Goal: Information Seeking & Learning: Learn about a topic

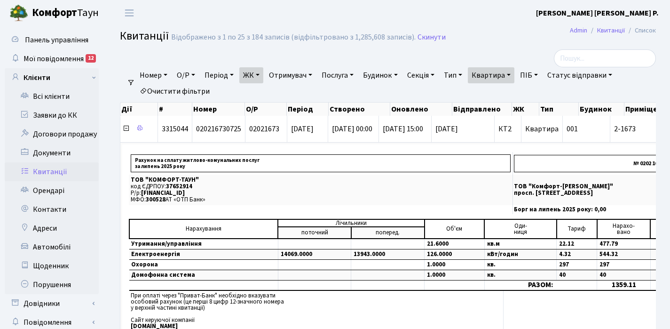
select select "25"
click at [514, 74] on link "Квартира" at bounding box center [491, 75] width 47 height 16
type input "2"
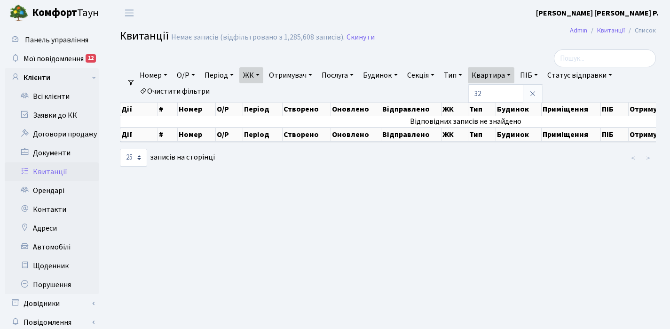
click at [262, 75] on link "ЖК" at bounding box center [251, 75] width 24 height 16
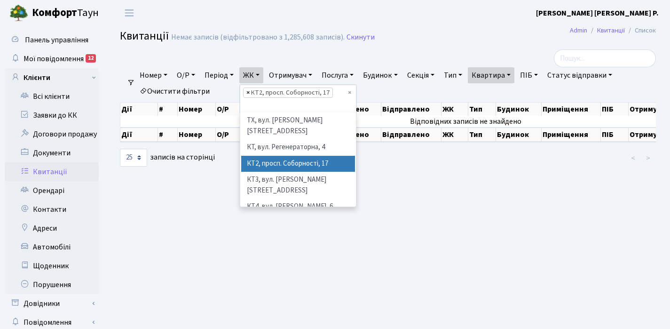
click at [250, 92] on span "×" at bounding box center [247, 92] width 3 height 9
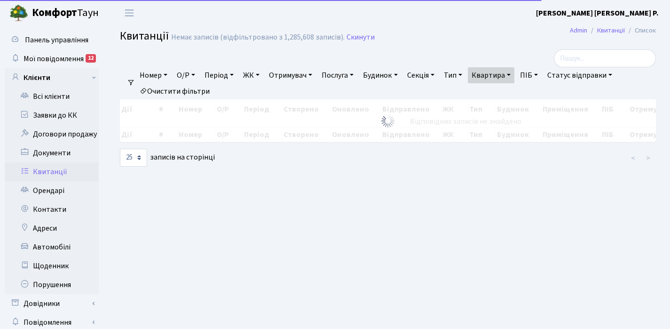
click at [259, 75] on link "ЖК" at bounding box center [251, 75] width 24 height 16
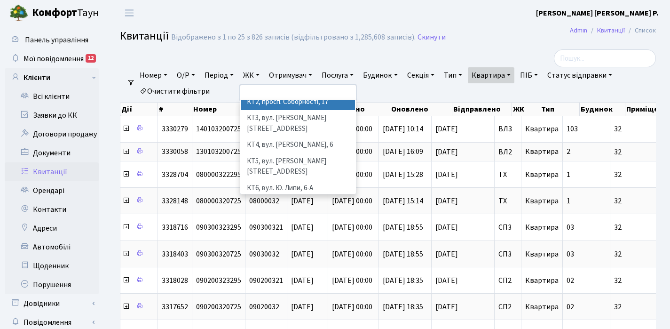
scroll to position [58, 0]
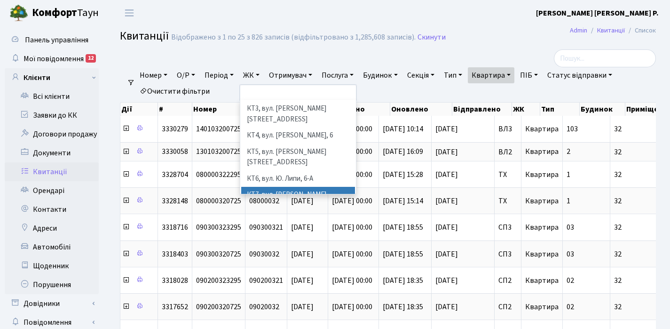
click at [284, 187] on li "КТ7, вул. [PERSON_NAME][STREET_ADDRESS]" at bounding box center [298, 200] width 114 height 27
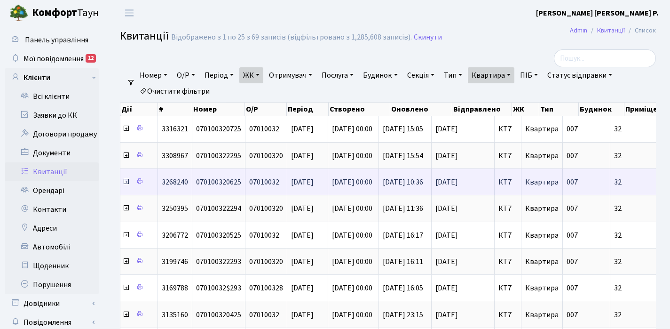
scroll to position [0, 326]
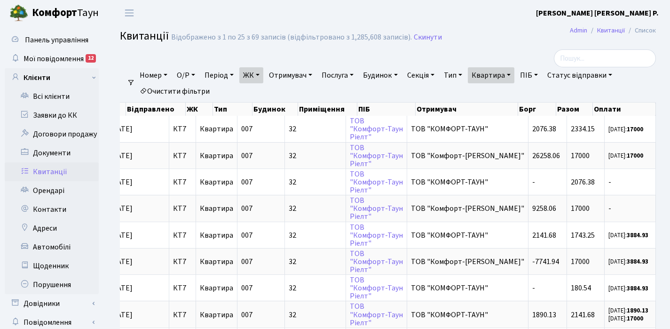
click at [514, 72] on link "Квартира" at bounding box center [491, 75] width 47 height 16
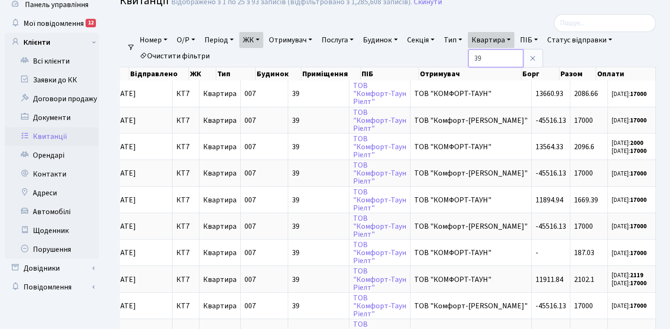
scroll to position [37, 0]
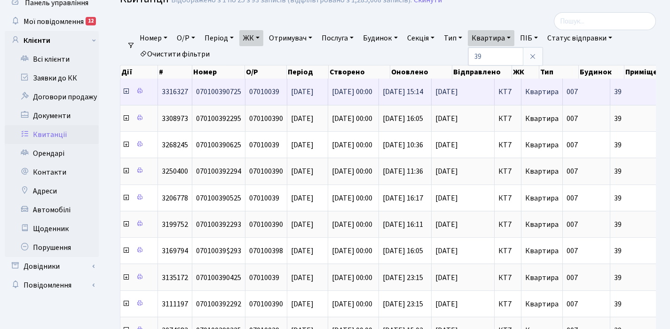
click at [125, 94] on icon at bounding box center [126, 91] width 8 height 8
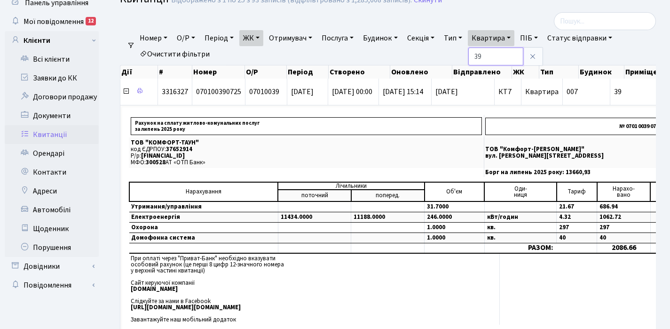
click at [495, 58] on input "39" at bounding box center [495, 56] width 55 height 18
type input "3"
type input "72"
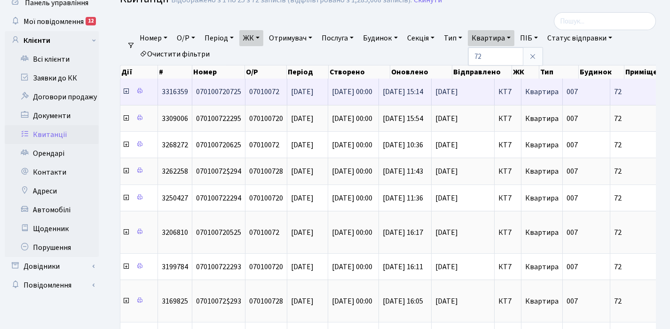
click at [125, 92] on icon at bounding box center [126, 91] width 8 height 8
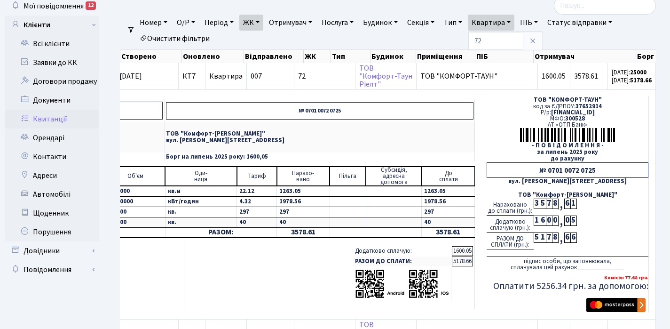
scroll to position [0, 317]
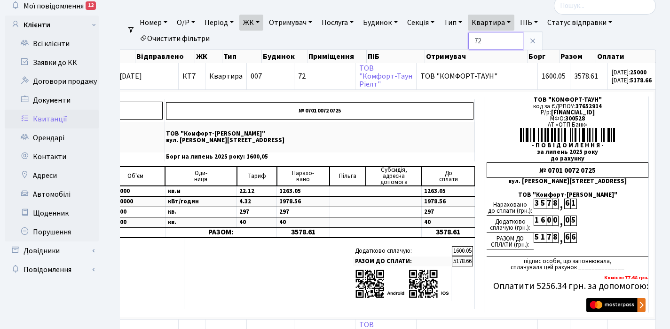
click at [504, 44] on input "72" at bounding box center [495, 41] width 55 height 18
